Goal: Navigation & Orientation: Go to known website

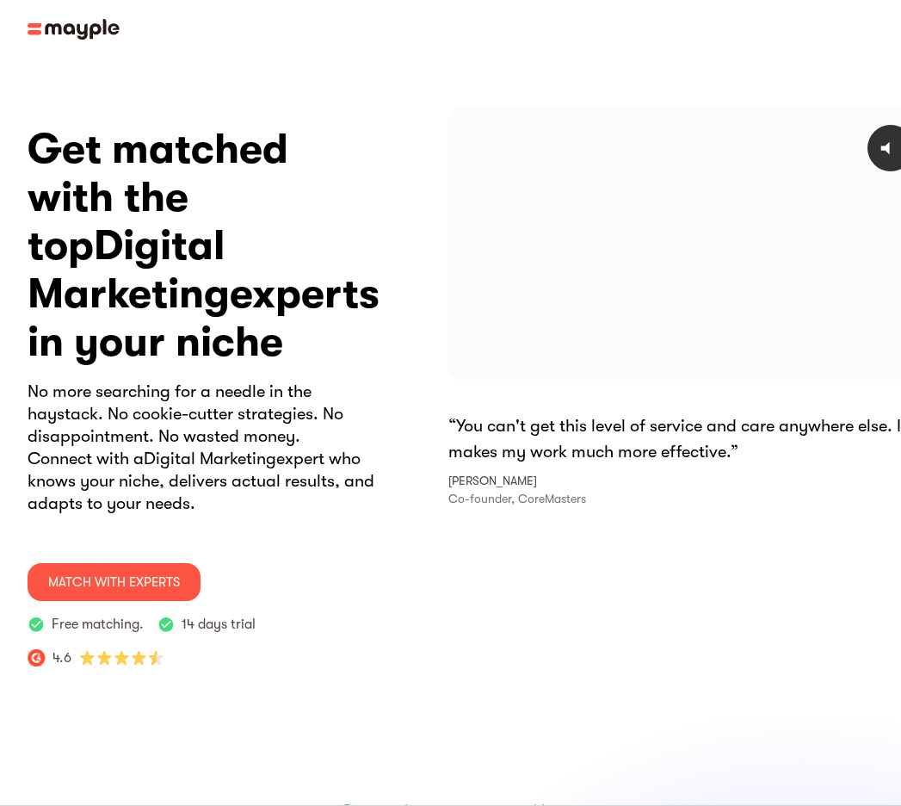
click at [50, 25] on img at bounding box center [74, 29] width 92 height 21
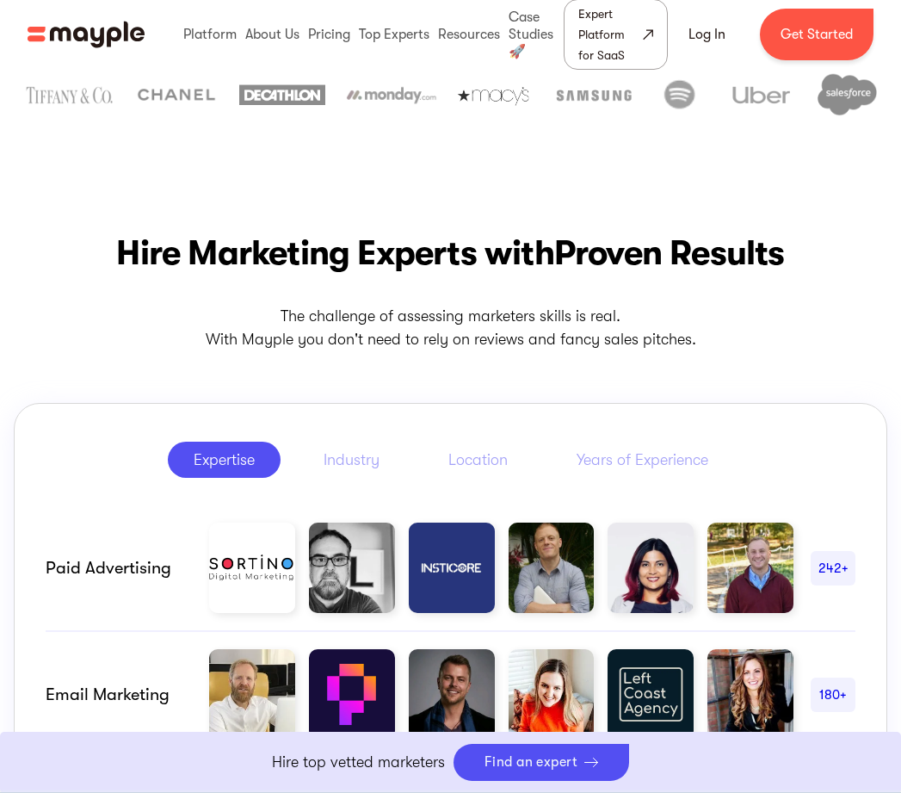
scroll to position [602, 0]
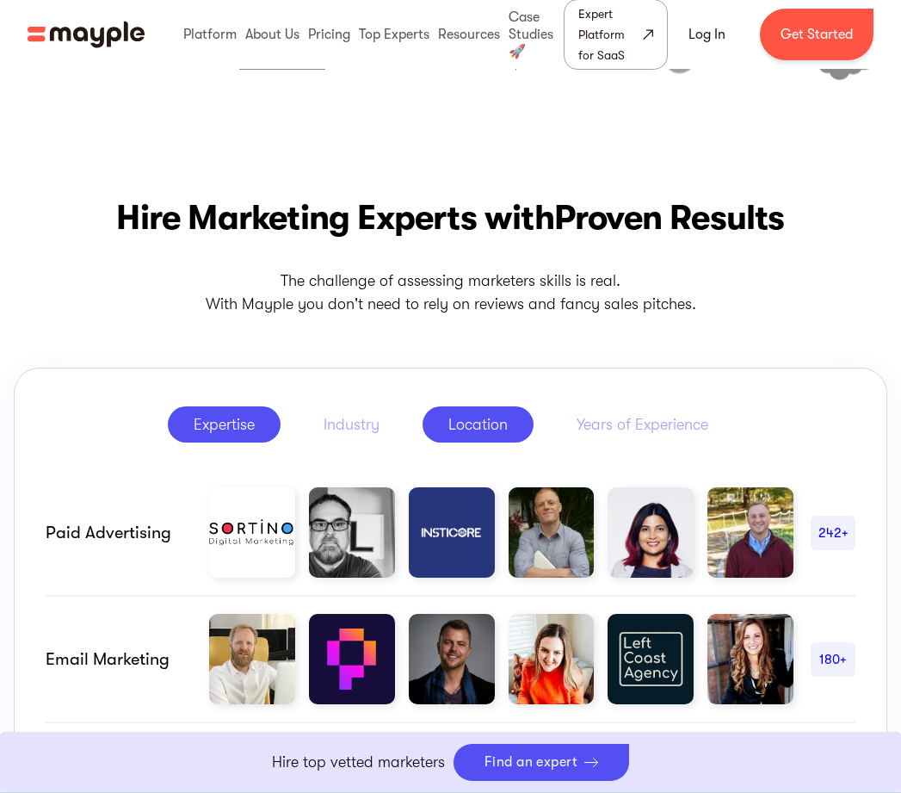
click at [496, 423] on div "Location" at bounding box center [477, 424] width 59 height 21
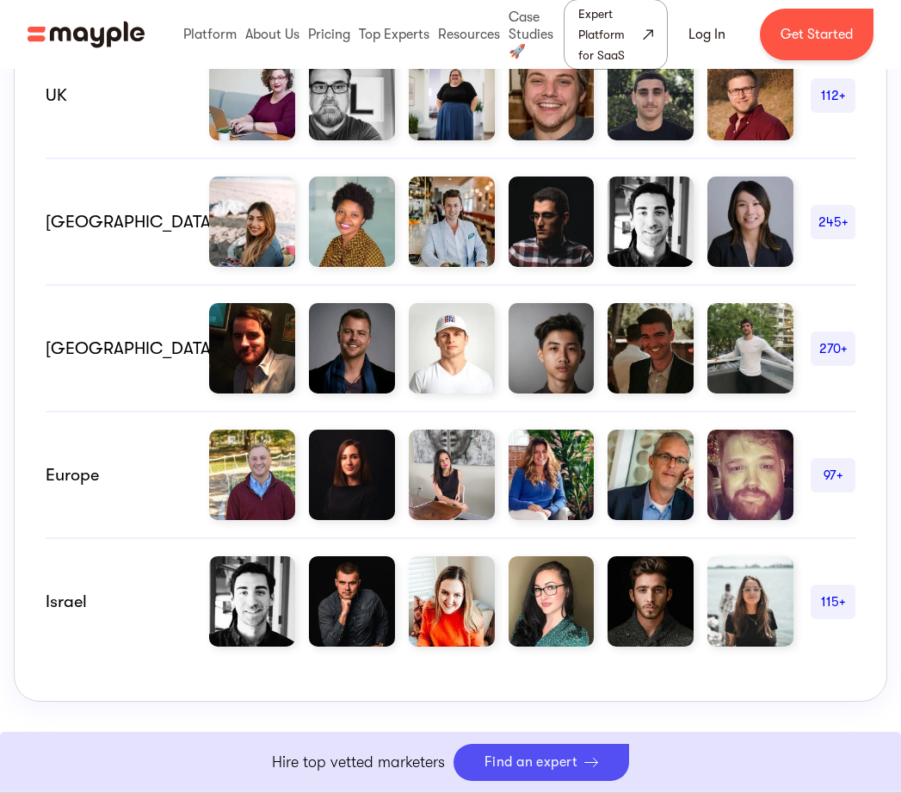
scroll to position [947, 0]
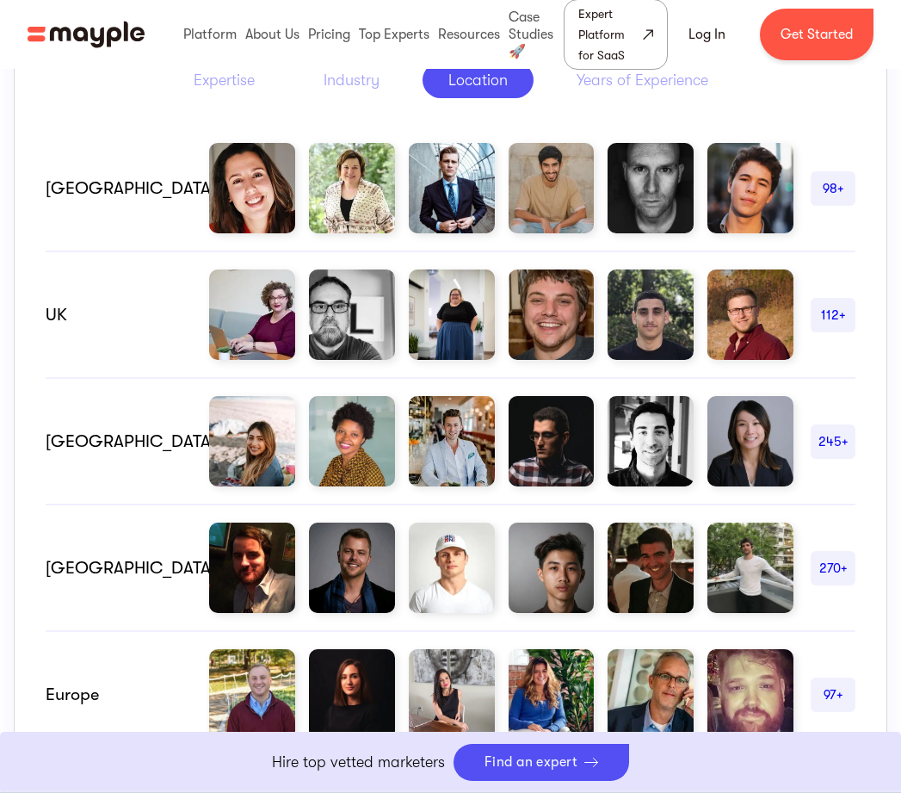
click at [545, 306] on img at bounding box center [552, 314] width 86 height 90
